Goal: Information Seeking & Learning: Learn about a topic

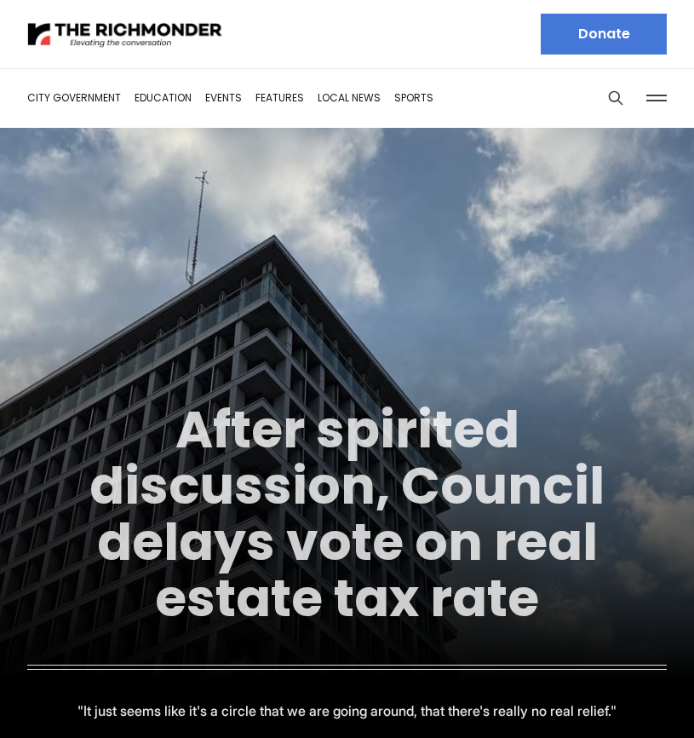
click at [396, 469] on link "After spirited discussion, Council delays vote on real estate tax rate" at bounding box center [346, 514] width 515 height 240
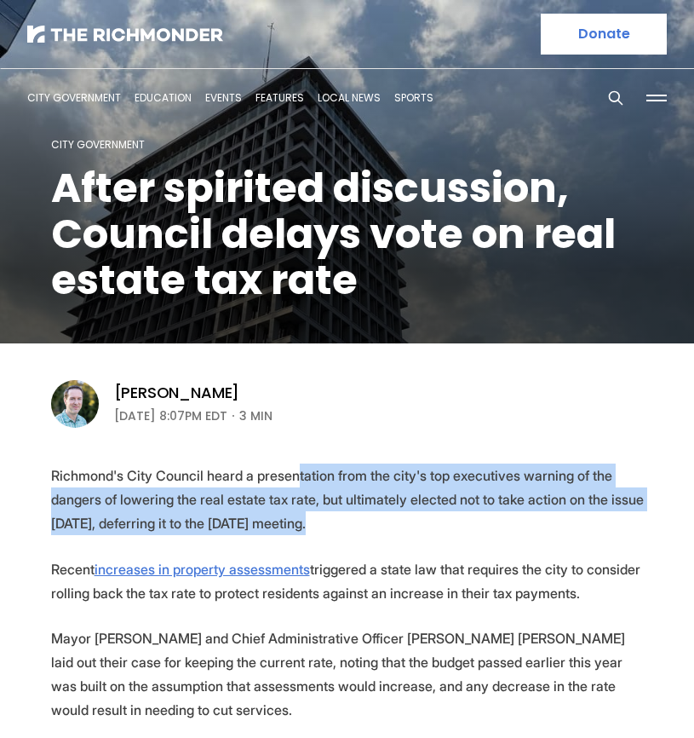
drag, startPoint x: 292, startPoint y: 477, endPoint x: 311, endPoint y: 512, distance: 39.6
click at [310, 515] on p "Richmond's City Council heard a presentation from the city's top executives war…" at bounding box center [347, 499] width 593 height 72
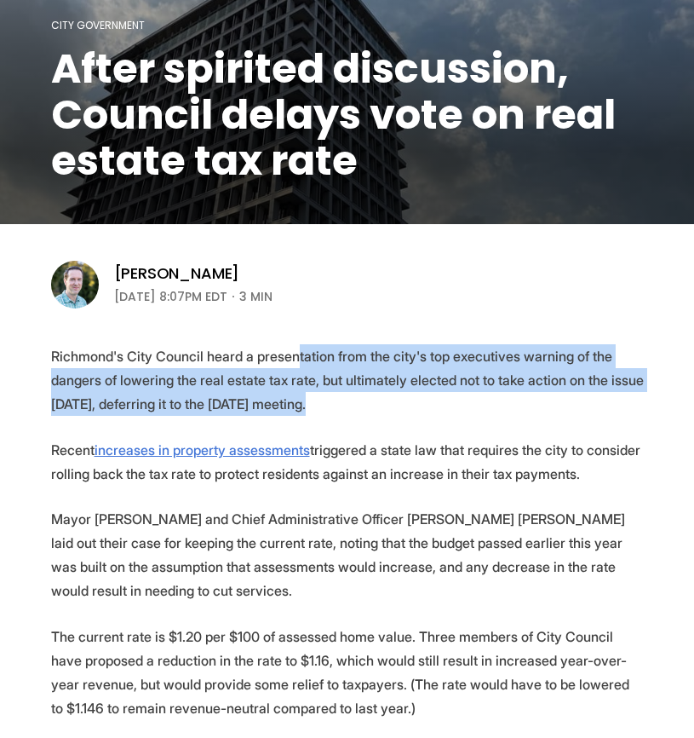
scroll to position [170, 0]
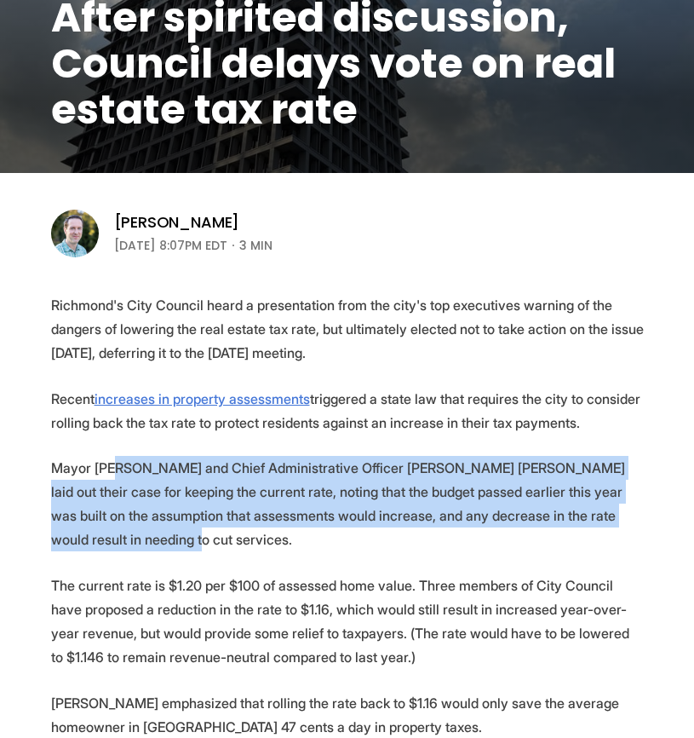
drag, startPoint x: 116, startPoint y: 472, endPoint x: 647, endPoint y: 513, distance: 533.2
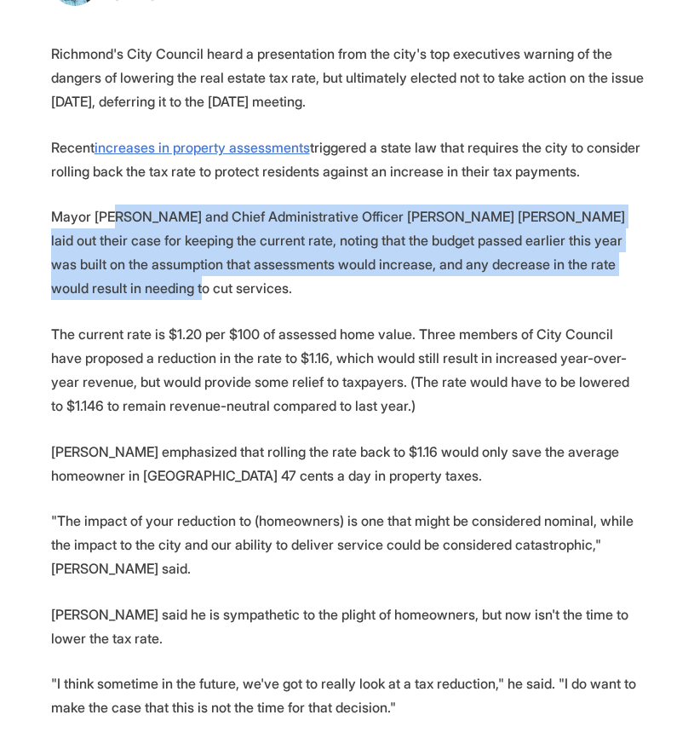
scroll to position [426, 0]
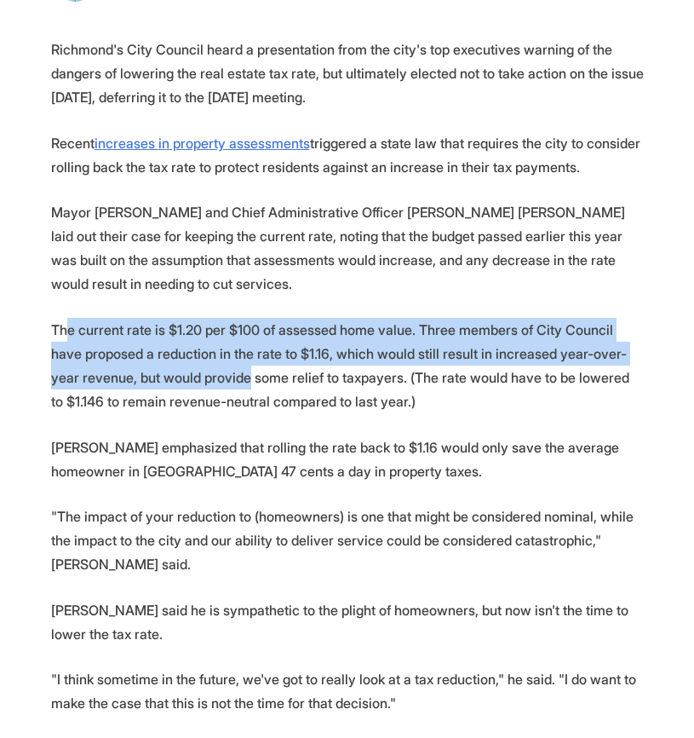
drag, startPoint x: 70, startPoint y: 308, endPoint x: 211, endPoint y: 355, distance: 149.3
click at [211, 355] on p "The current rate is $1.20 per $100 of assessed home value. Three members of Cit…" at bounding box center [347, 365] width 593 height 95
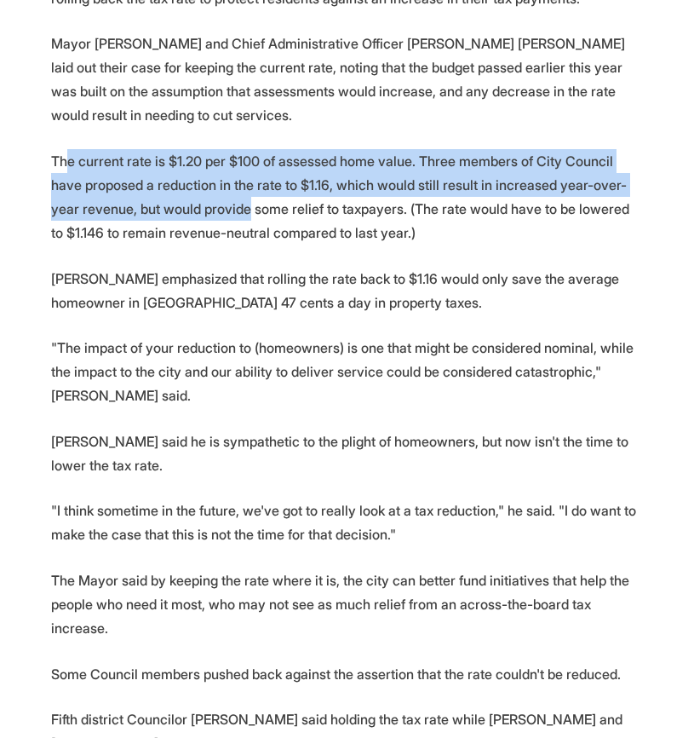
scroll to position [596, 0]
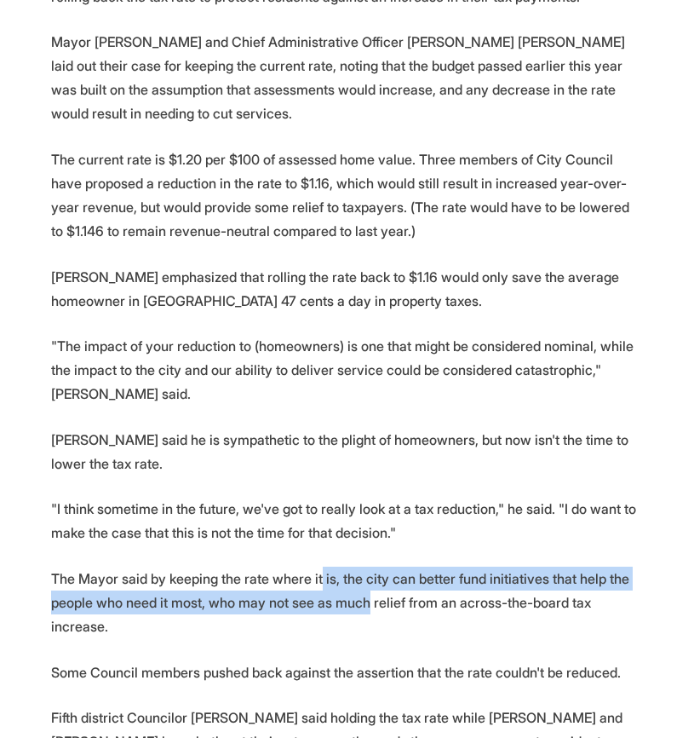
drag, startPoint x: 317, startPoint y: 528, endPoint x: 365, endPoint y: 555, distance: 54.9
click at [365, 567] on p "The Mayor said by keeping the rate where it is, the city can better fund initia…" at bounding box center [347, 603] width 593 height 72
drag, startPoint x: 365, startPoint y: 555, endPoint x: 274, endPoint y: 521, distance: 96.5
click at [274, 567] on p "The Mayor said by keeping the rate where it is, the city can better fund initia…" at bounding box center [347, 603] width 593 height 72
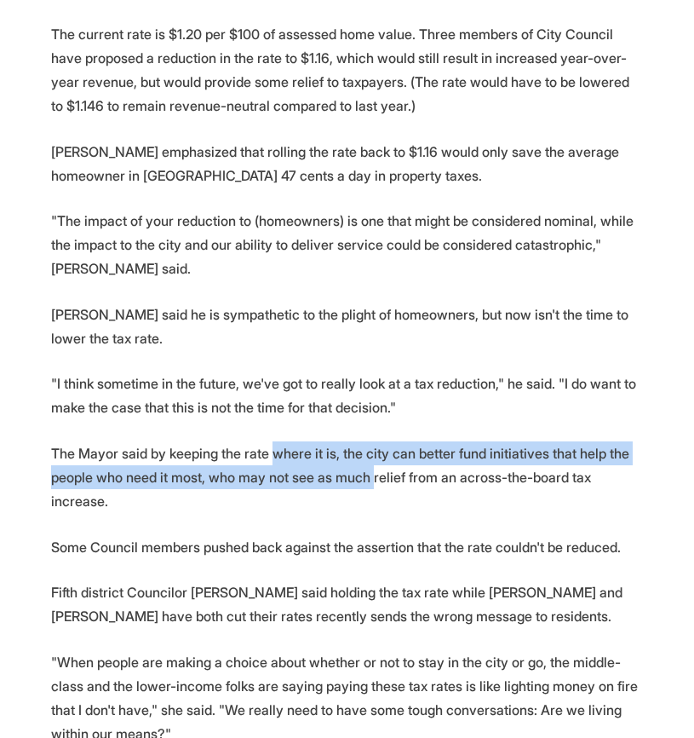
scroll to position [767, 0]
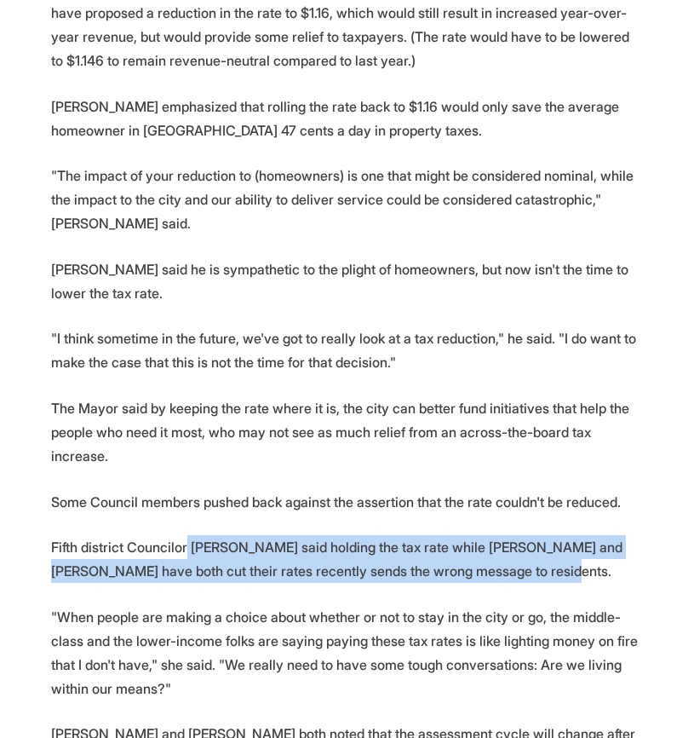
drag, startPoint x: 181, startPoint y: 475, endPoint x: 521, endPoint y: 498, distance: 341.6
click at [521, 535] on p "Fifth district Councilor Stephanie Lynch said holding the tax rate while Henric…" at bounding box center [347, 559] width 593 height 48
click at [522, 535] on p "Fifth district Councilor Stephanie Lynch said holding the tax rate while Henric…" at bounding box center [347, 559] width 593 height 48
drag, startPoint x: 440, startPoint y: 492, endPoint x: 38, endPoint y: 464, distance: 403.1
click at [21, 469] on section "Richmond's City Council heard a presentation from the city's top executives war…" at bounding box center [347, 689] width 694 height 1985
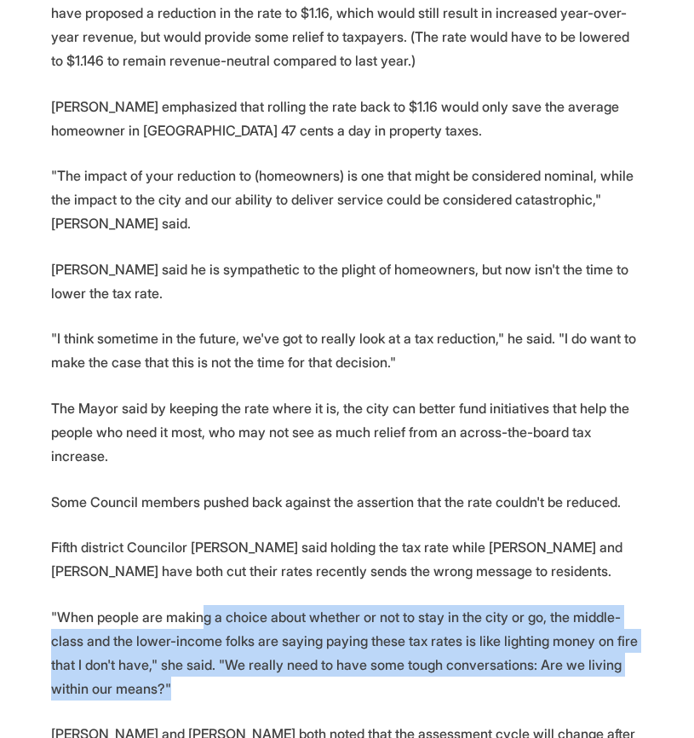
drag, startPoint x: 201, startPoint y: 546, endPoint x: 471, endPoint y: 616, distance: 279.0
click at [471, 616] on p ""When people are making a choice about whether or not to stay in the city or go…" at bounding box center [347, 652] width 593 height 95
drag, startPoint x: 471, startPoint y: 616, endPoint x: 41, endPoint y: 544, distance: 436.1
click at [41, 544] on section "Richmond's City Council heard a presentation from the city's top executives war…" at bounding box center [347, 689] width 694 height 1985
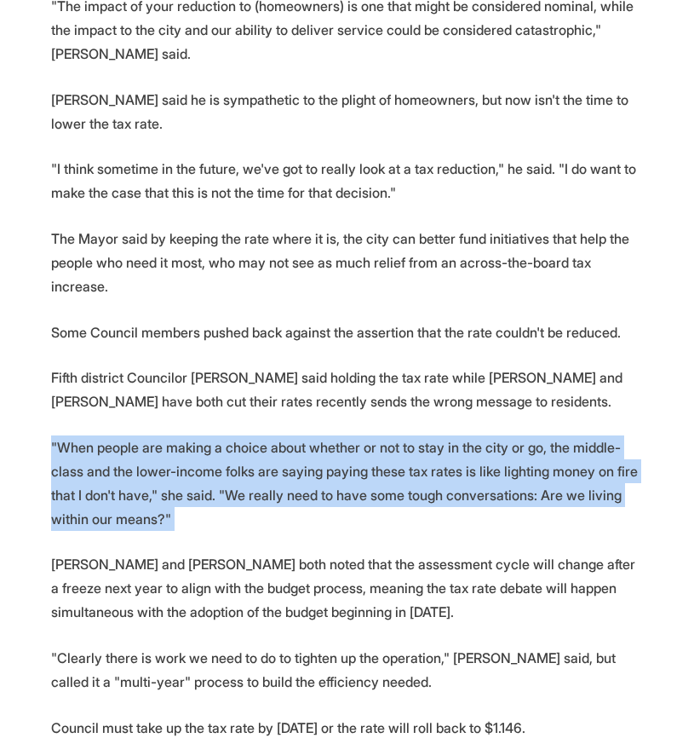
scroll to position [937, 0]
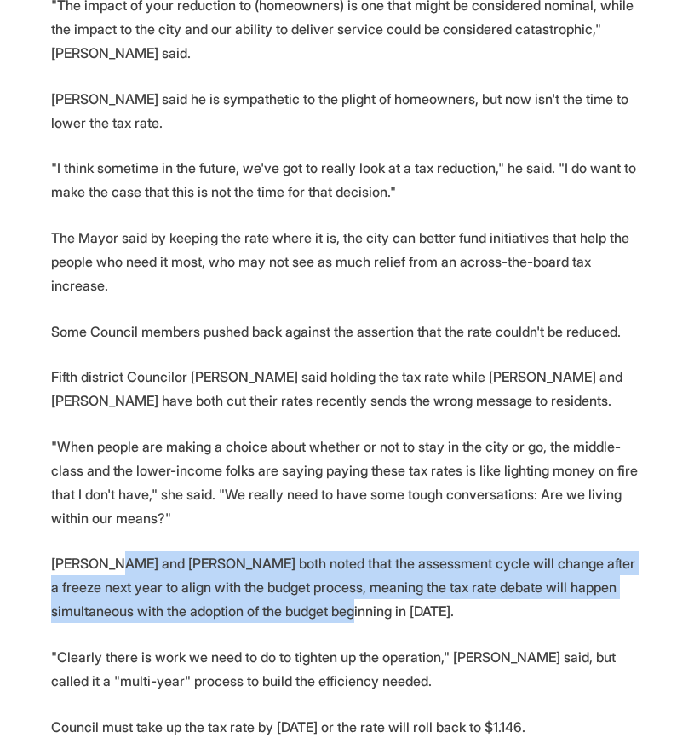
drag, startPoint x: 108, startPoint y: 489, endPoint x: 354, endPoint y: 535, distance: 250.5
click at [354, 551] on p "Avula and Donald both noted that the assessment cycle will change after a freez…" at bounding box center [347, 587] width 593 height 72
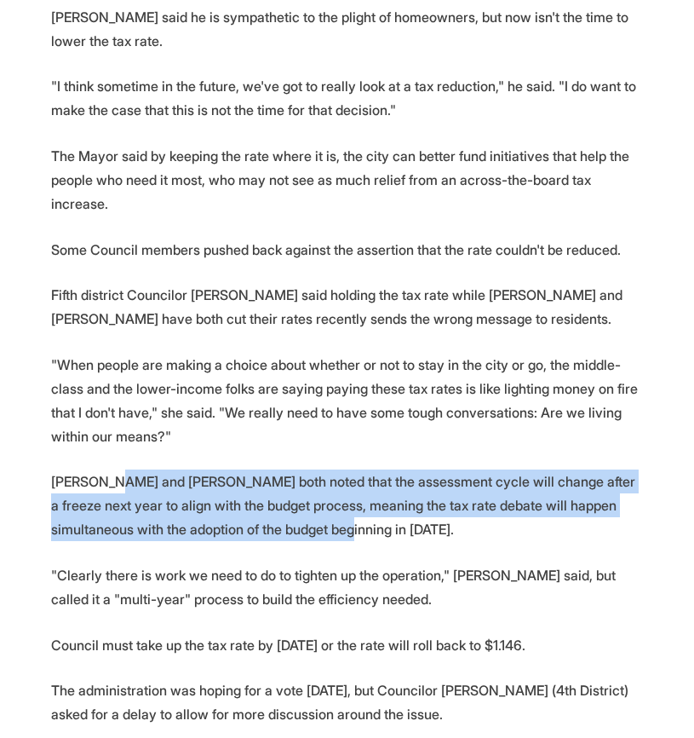
scroll to position [1022, 0]
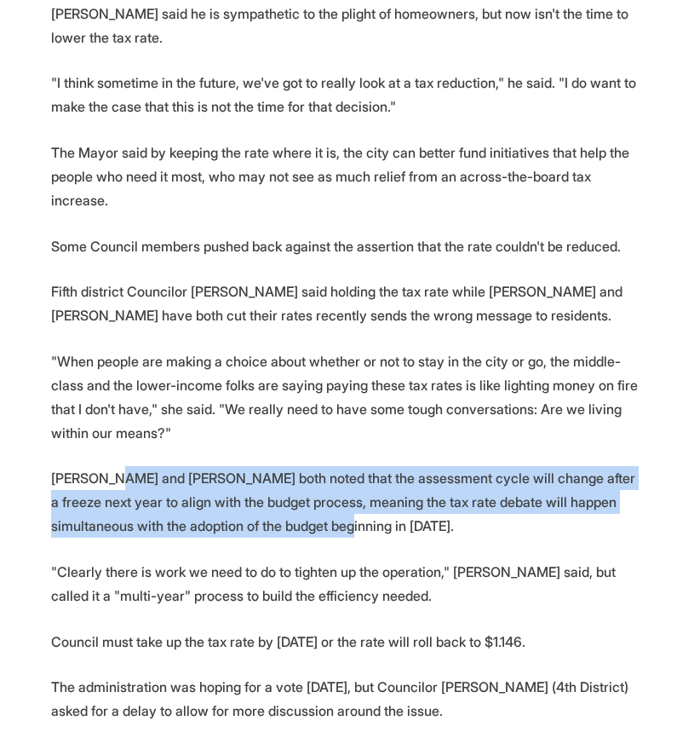
drag, startPoint x: 83, startPoint y: 573, endPoint x: 574, endPoint y: 567, distance: 490.8
click at [574, 630] on p "Council must take up the tax rate by Nov. 10 or the rate will roll back to $1.1…" at bounding box center [347, 642] width 593 height 24
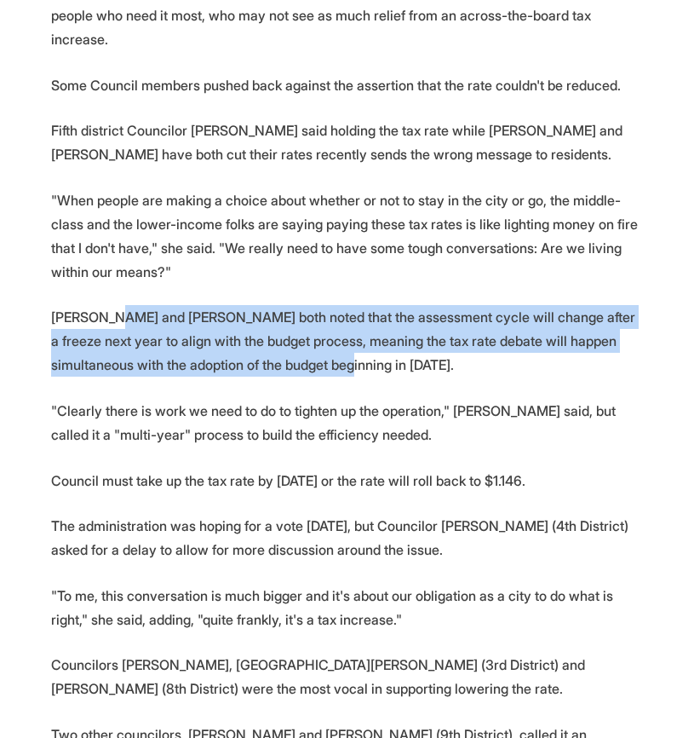
scroll to position [1278, 0]
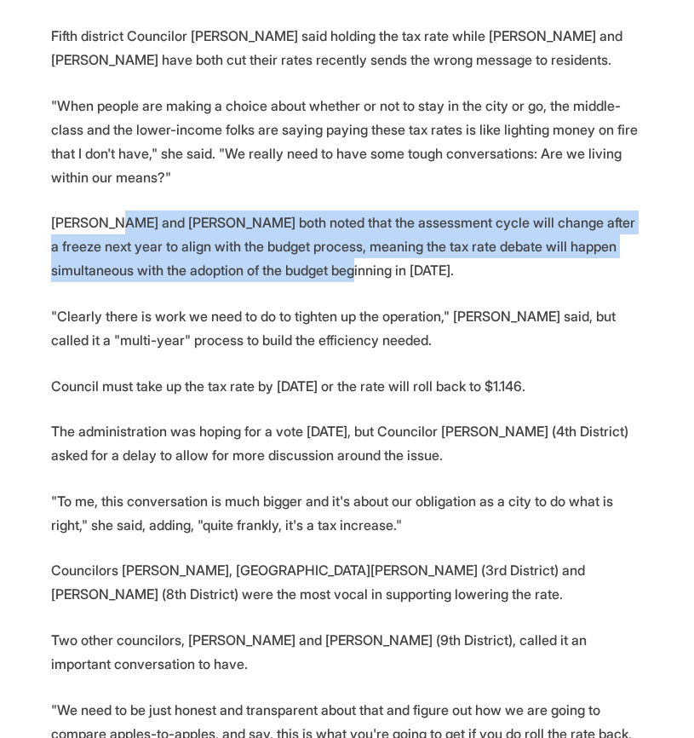
drag, startPoint x: 79, startPoint y: 362, endPoint x: 446, endPoint y: 377, distance: 367.5
click at [446, 419] on p "The administration was hoping for a vote on Monday, but Councilor Sarah Abubake…" at bounding box center [347, 443] width 593 height 48
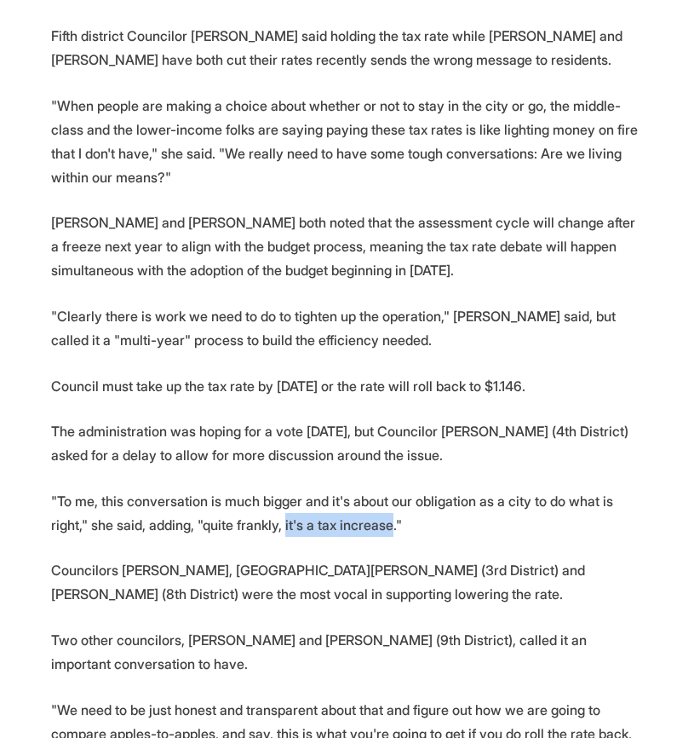
drag, startPoint x: 241, startPoint y: 451, endPoint x: 348, endPoint y: 455, distance: 107.4
click at [348, 489] on p ""To me, this conversation is much bigger and it's about our obligation as a cit…" at bounding box center [347, 513] width 593 height 48
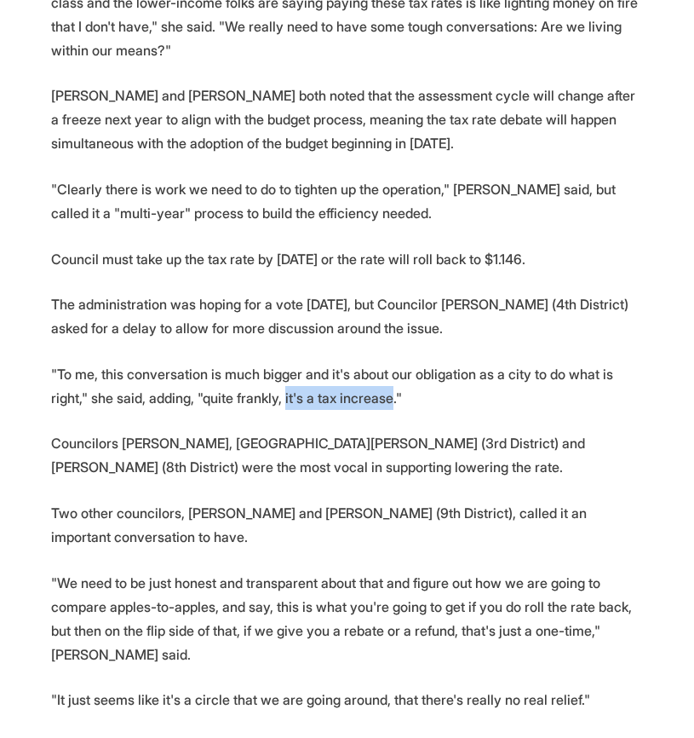
scroll to position [1534, 0]
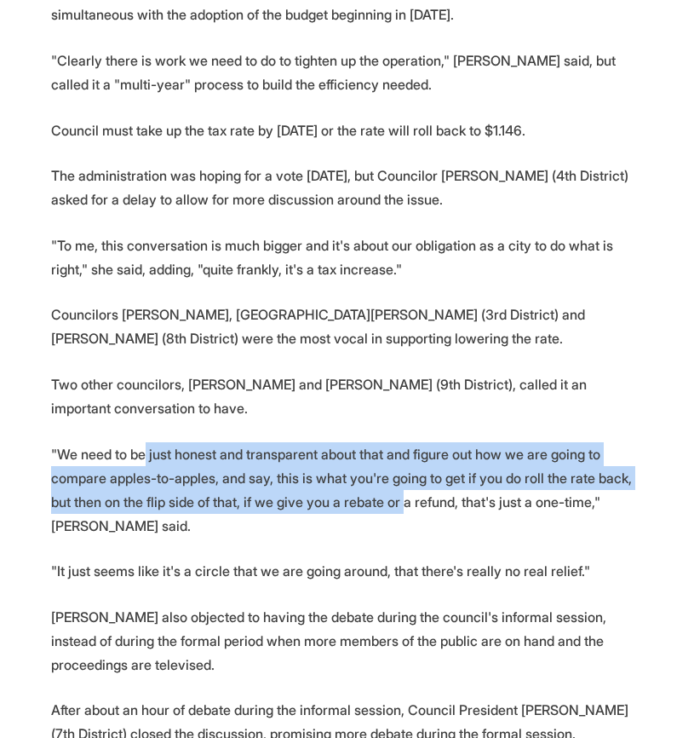
drag, startPoint x: 146, startPoint y: 382, endPoint x: 376, endPoint y: 431, distance: 235.3
click at [376, 442] on p ""We need to be just honest and transparent about that and figure out how we are…" at bounding box center [347, 489] width 593 height 95
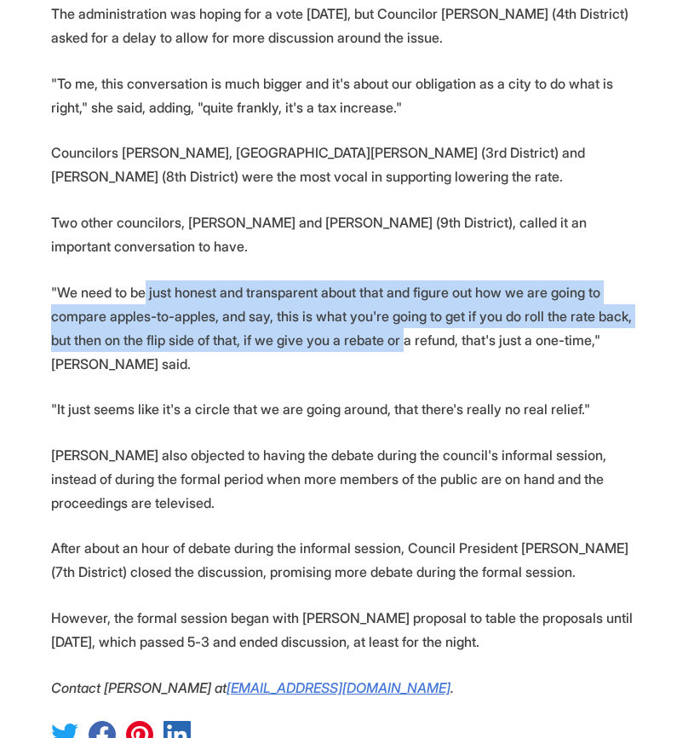
scroll to position [1704, 0]
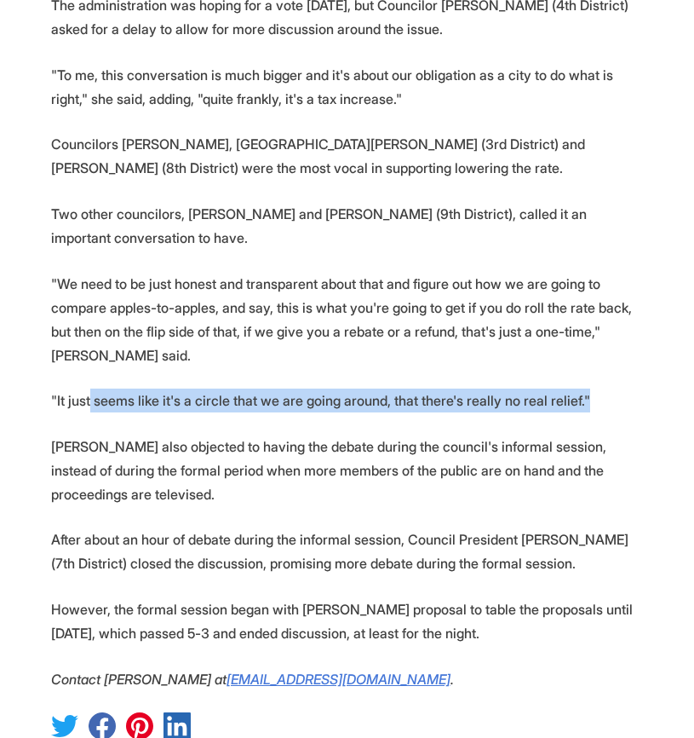
drag, startPoint x: 89, startPoint y: 304, endPoint x: 584, endPoint y: 300, distance: 495.0
click at [584, 388] on p ""It just seems like it's a circle that we are going around, that there's really…" at bounding box center [347, 400] width 593 height 24
drag, startPoint x: 585, startPoint y: 301, endPoint x: 6, endPoint y: 313, distance: 579.5
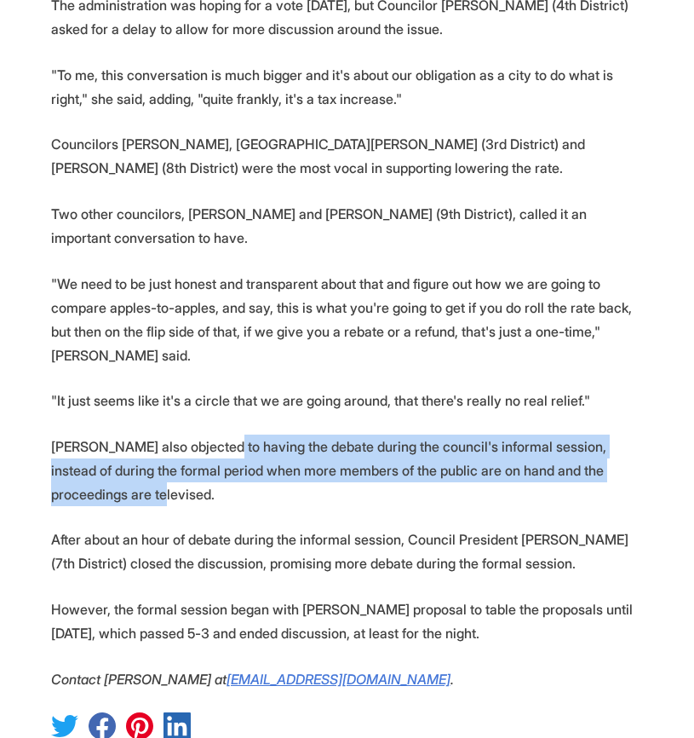
drag, startPoint x: 217, startPoint y: 353, endPoint x: 231, endPoint y: 390, distance: 39.9
click at [231, 434] on p "Lynch also objected to having the debate during the council's informal session,…" at bounding box center [347, 470] width 593 height 72
